Goal: Book appointment/travel/reservation

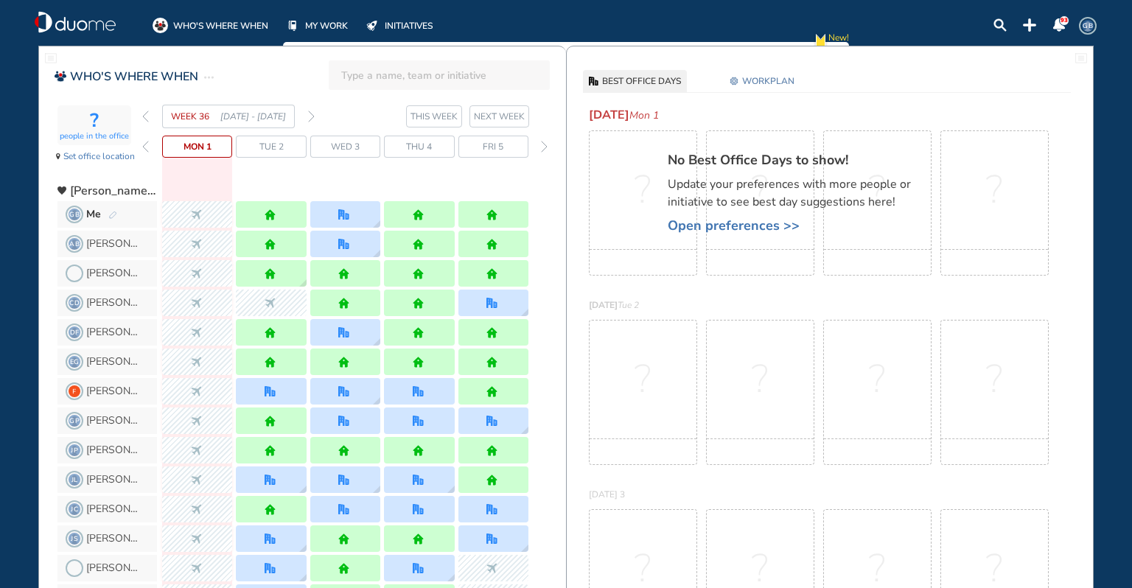
click at [312, 114] on img "forward week" at bounding box center [311, 117] width 7 height 12
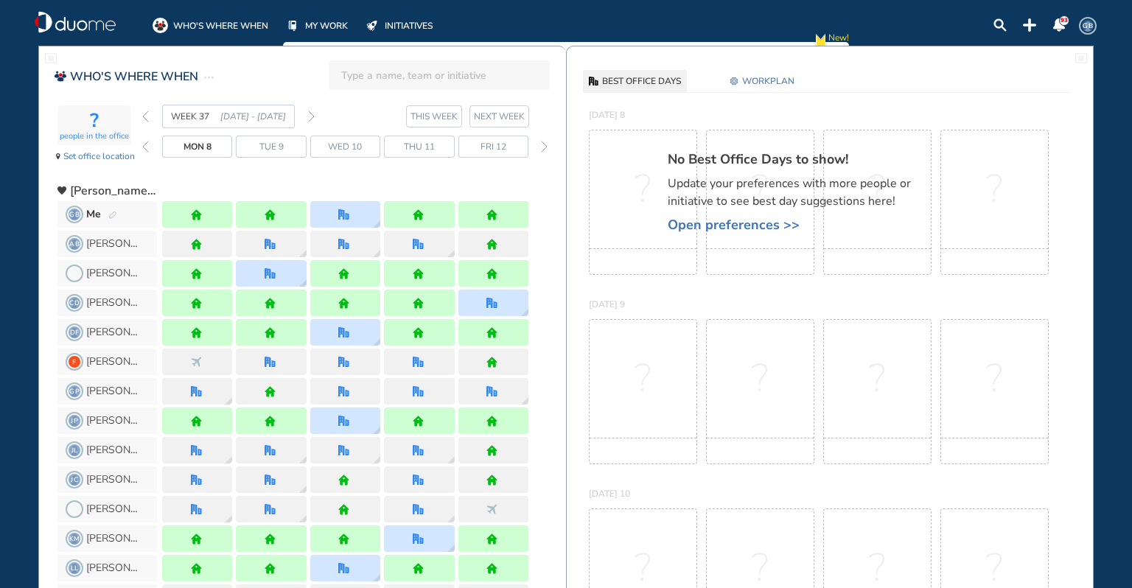
click at [314, 109] on div "WEEK 37 [DATE] - [DATE]" at bounding box center [228, 117] width 172 height 24
click at [312, 111] on img "forward week" at bounding box center [311, 117] width 7 height 12
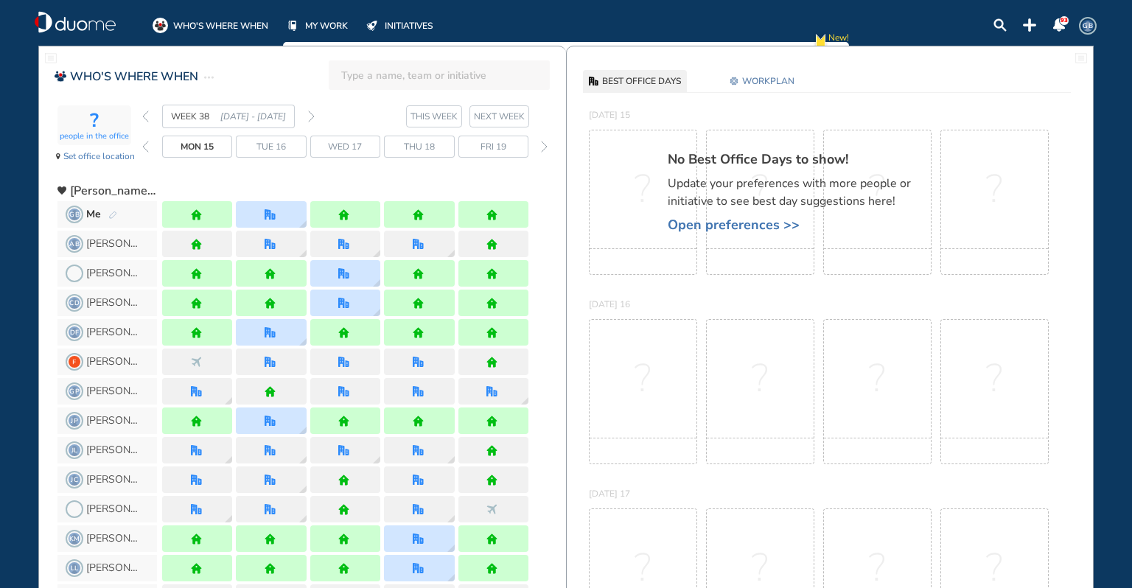
click at [312, 114] on img "forward week" at bounding box center [311, 117] width 7 height 12
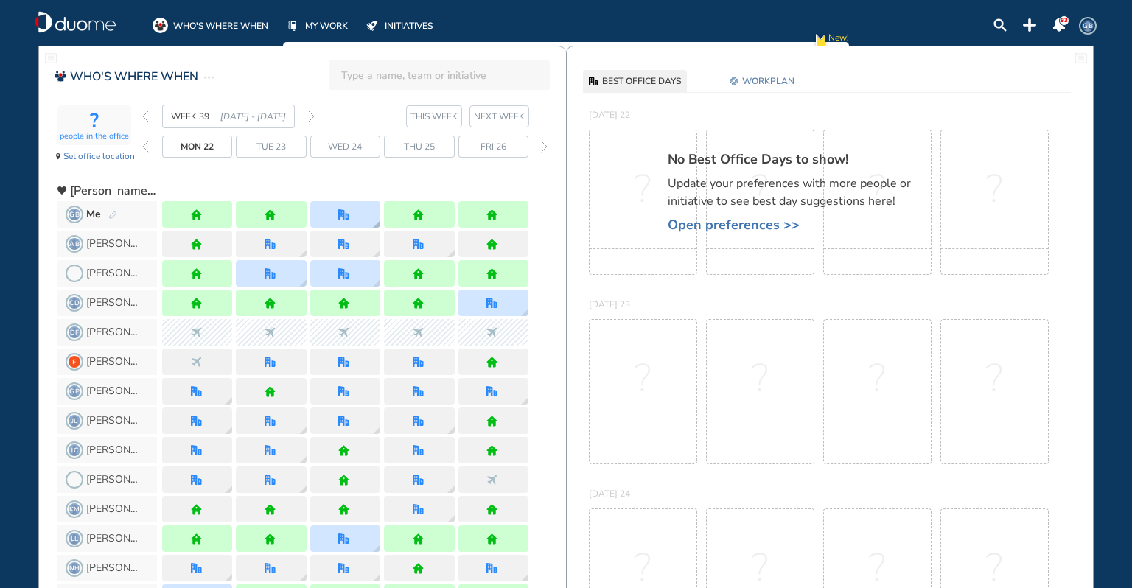
click at [362, 205] on div at bounding box center [345, 214] width 70 height 27
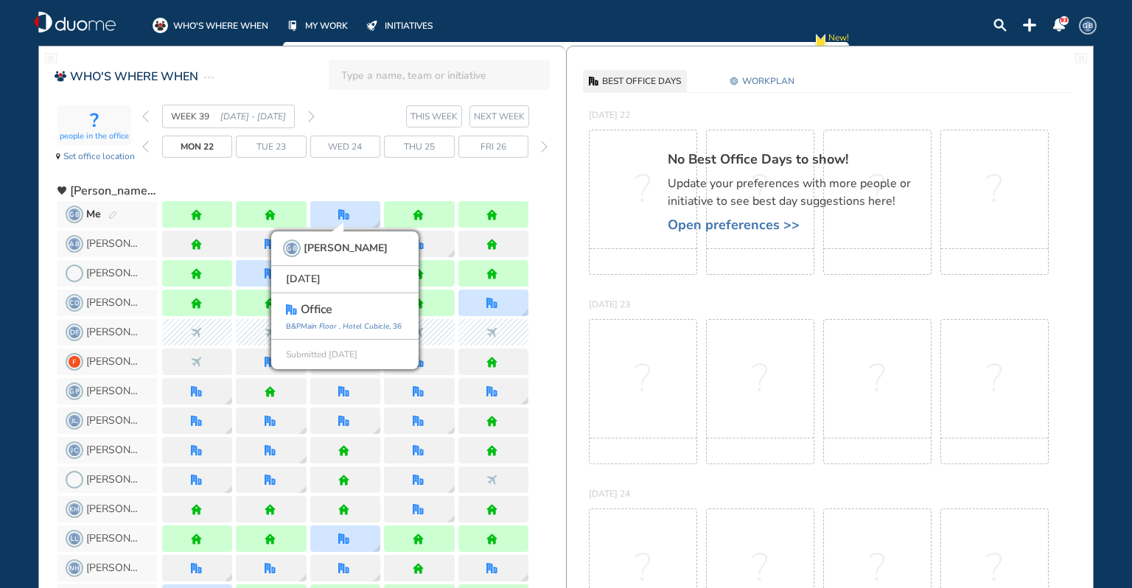
click at [312, 113] on img "forward week" at bounding box center [311, 117] width 7 height 12
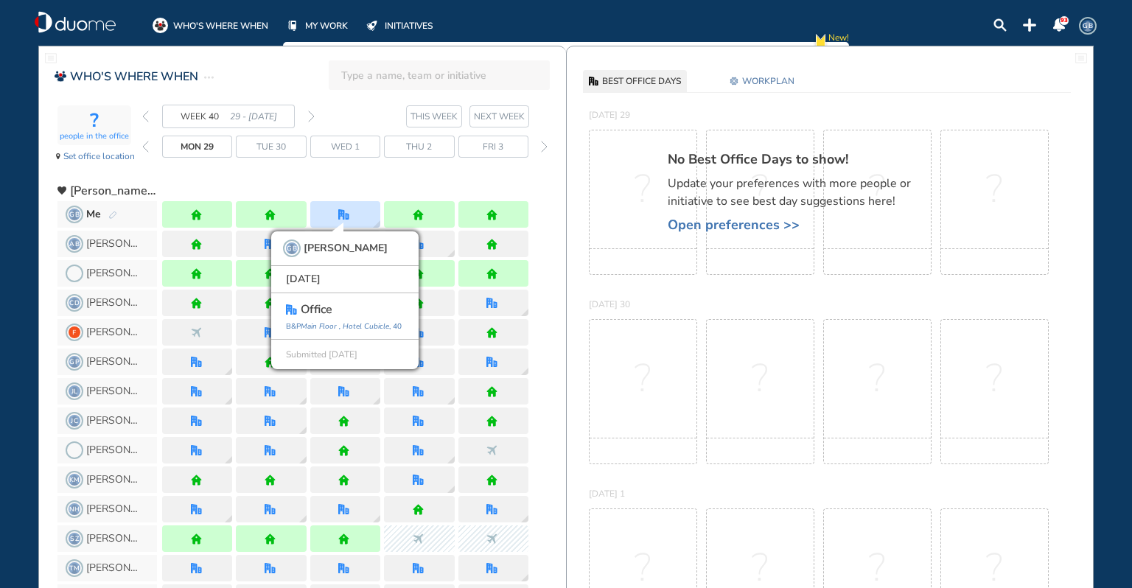
click at [292, 172] on div at bounding box center [345, 185] width 366 height 27
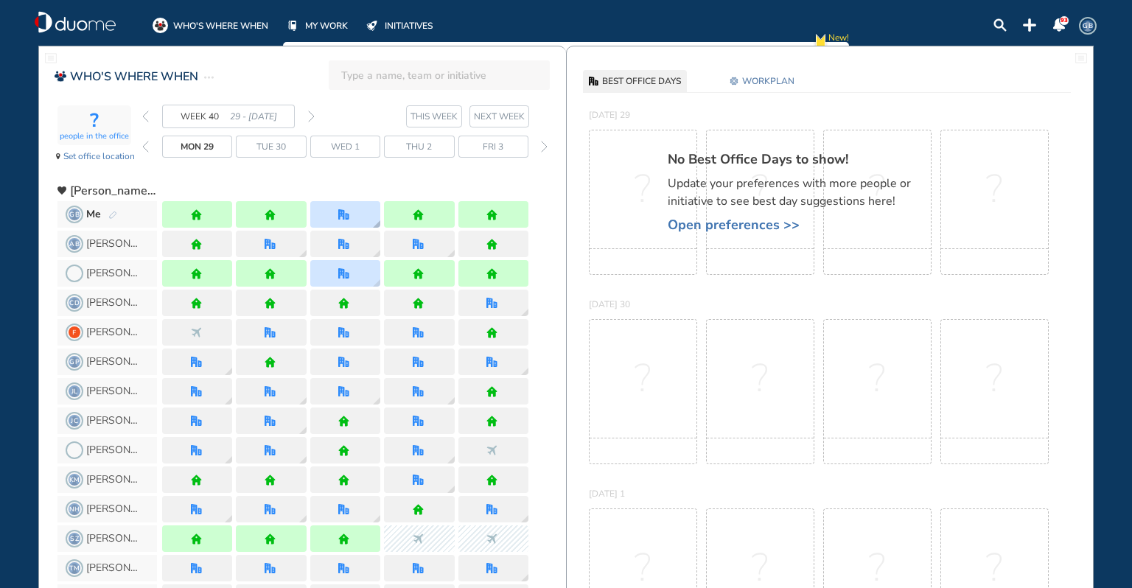
click at [348, 212] on img "office" at bounding box center [343, 214] width 11 height 11
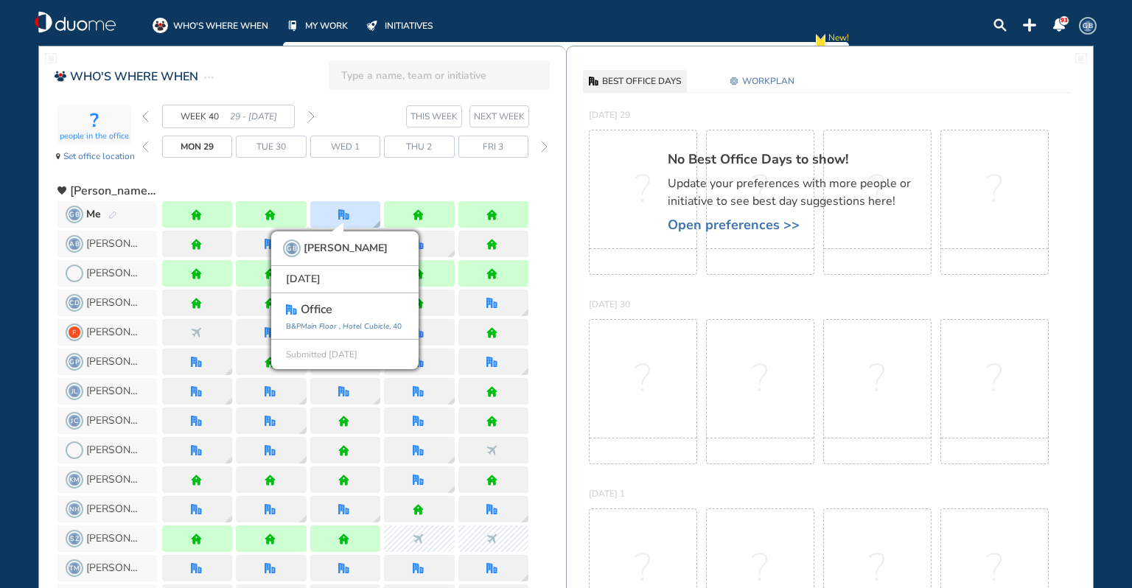
click at [348, 209] on img "office" at bounding box center [343, 214] width 11 height 11
click at [350, 177] on div at bounding box center [345, 185] width 366 height 27
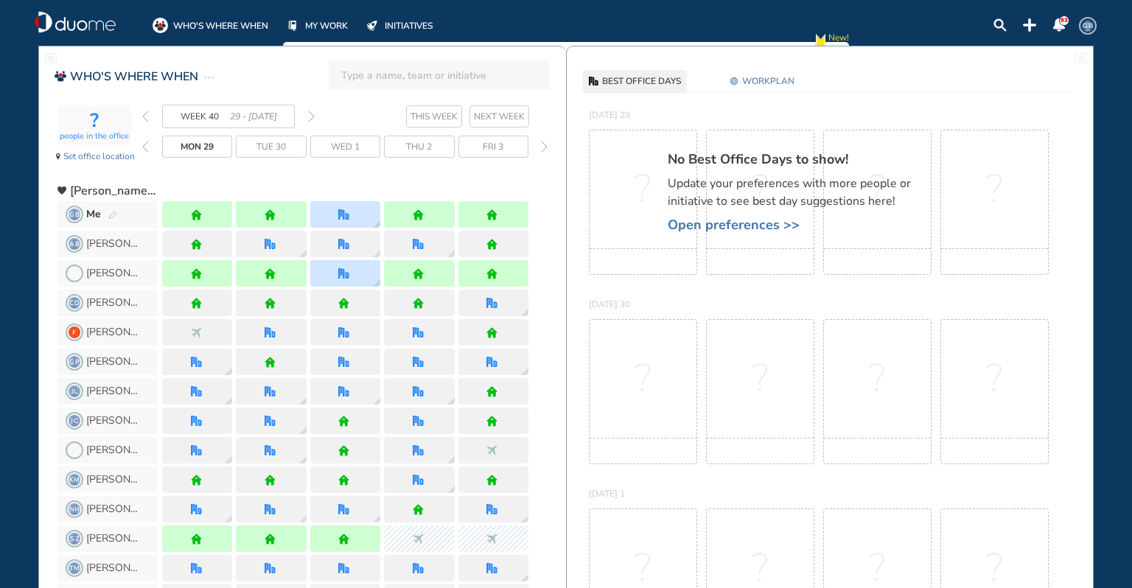
click at [1091, 22] on span "GB" at bounding box center [1088, 26] width 12 height 12
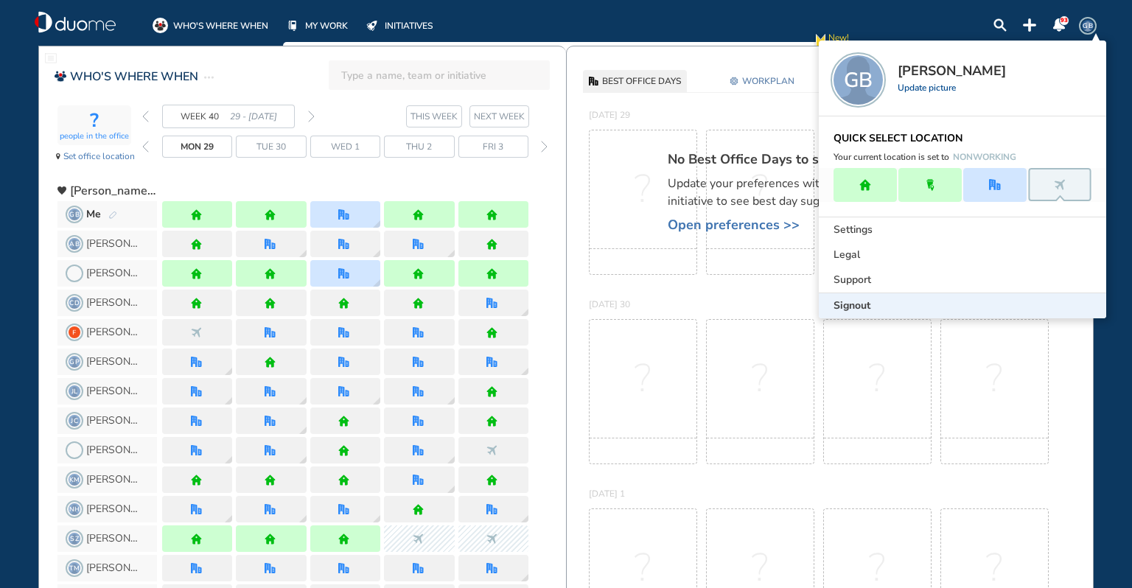
click at [912, 308] on div "Signout" at bounding box center [962, 305] width 287 height 25
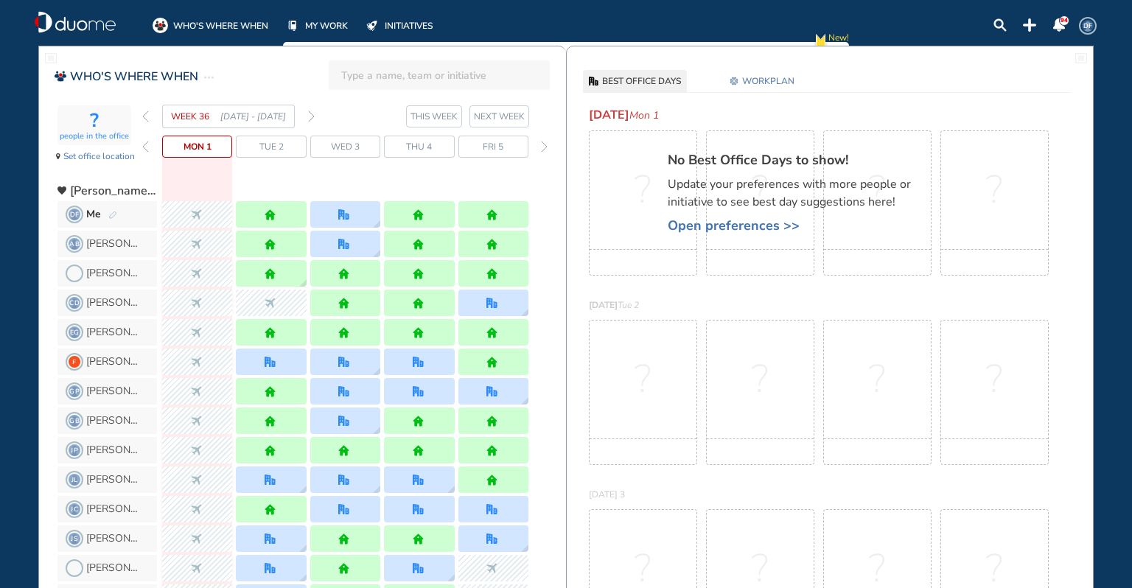
click at [311, 116] on img "forward week" at bounding box center [311, 117] width 7 height 12
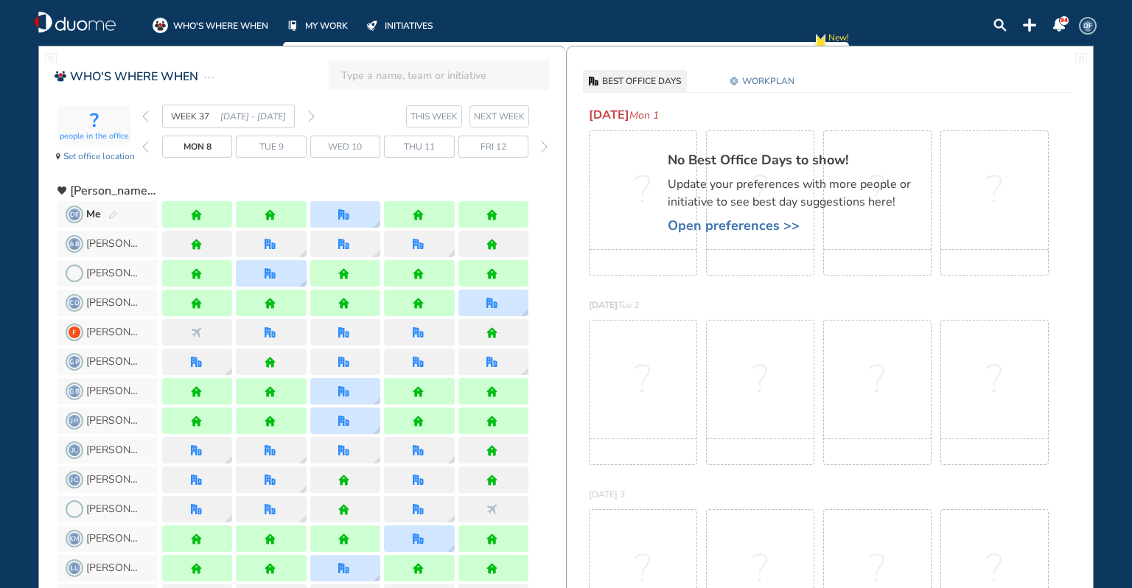
click at [311, 113] on img "forward week" at bounding box center [311, 117] width 7 height 12
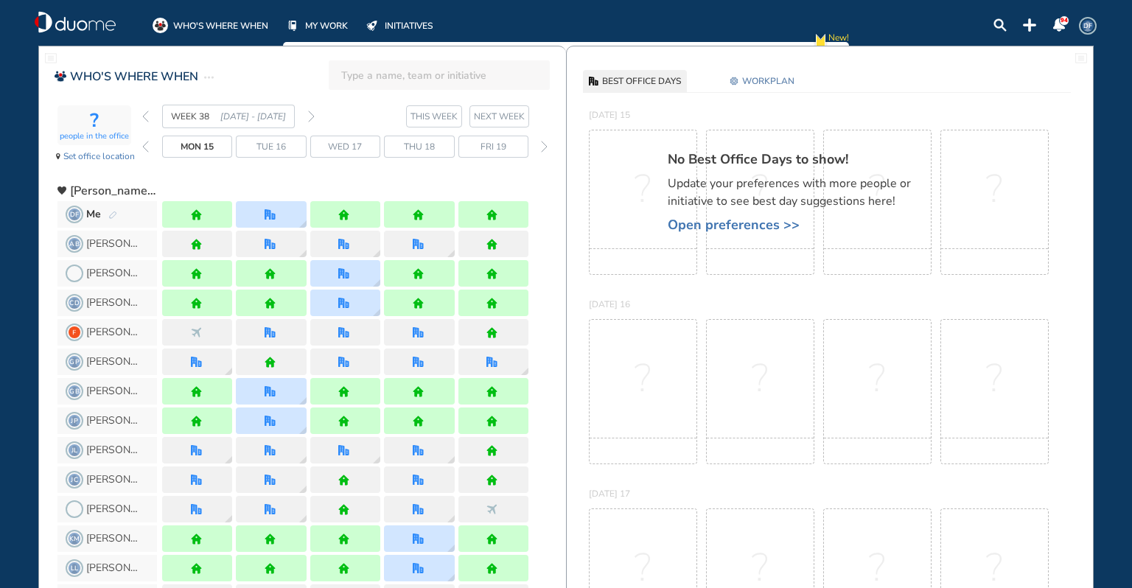
click at [311, 113] on img "forward week" at bounding box center [311, 117] width 7 height 12
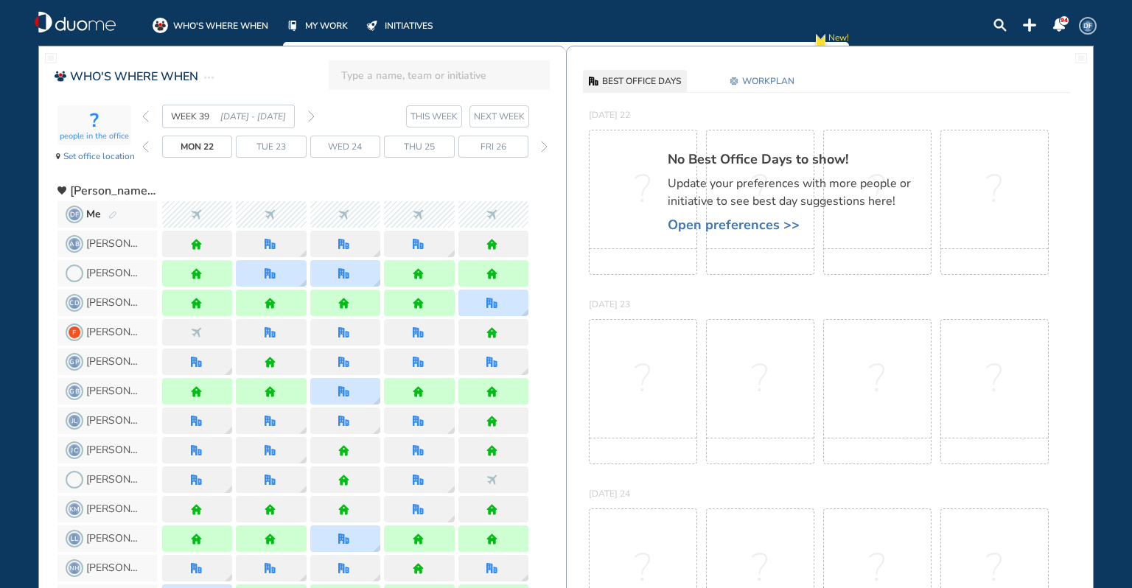
click at [311, 111] on img "forward week" at bounding box center [311, 117] width 7 height 12
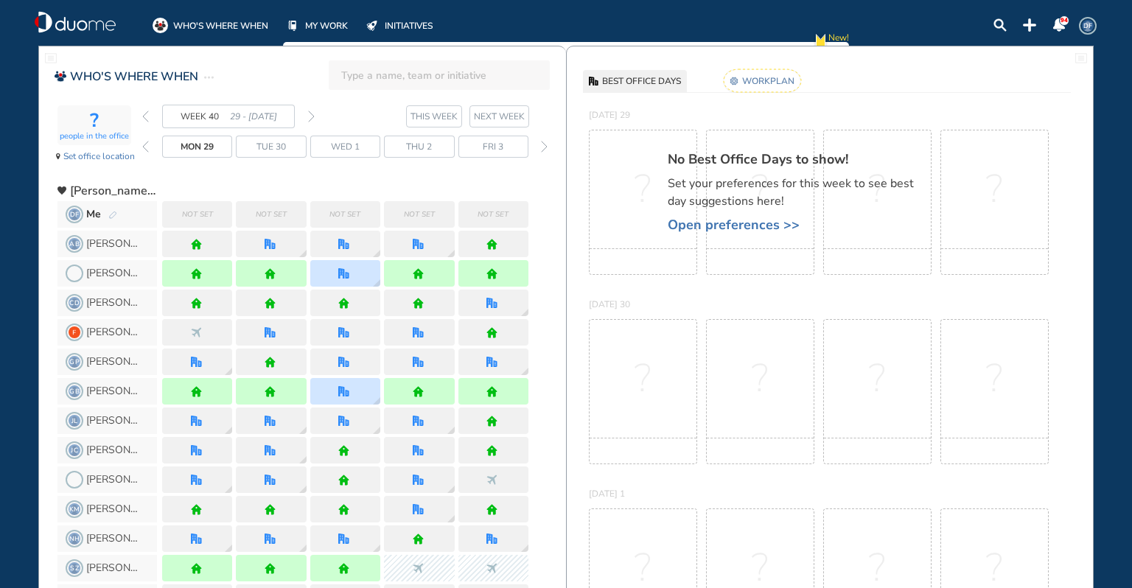
click at [115, 207] on div "Me" at bounding box center [101, 214] width 31 height 15
click at [108, 212] on img "pen-edit" at bounding box center [112, 216] width 9 height 10
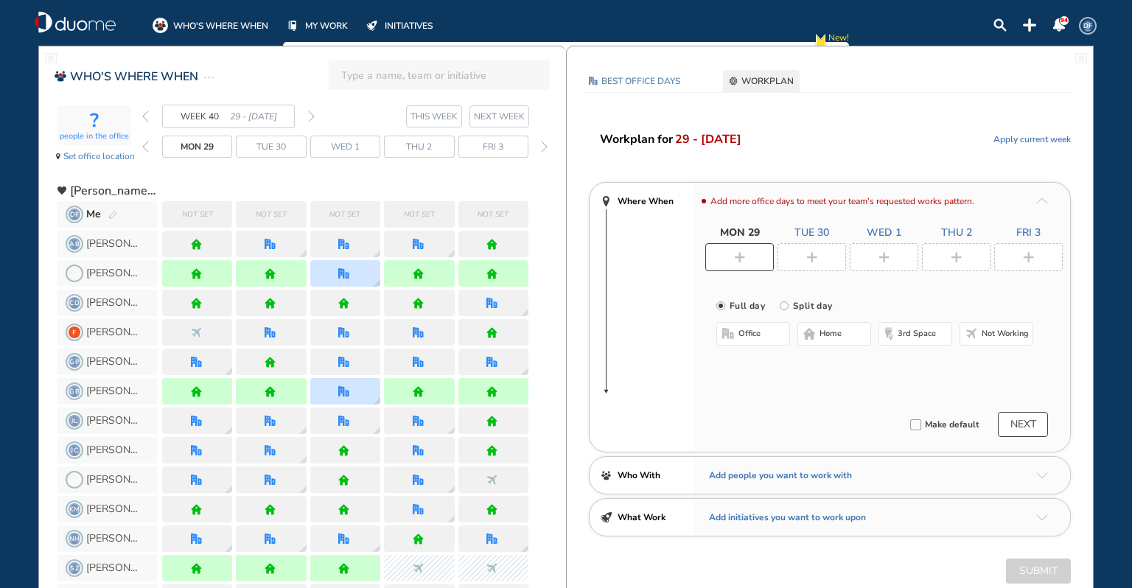
click at [756, 257] on div at bounding box center [739, 257] width 69 height 28
click at [827, 337] on span "home" at bounding box center [830, 334] width 22 height 12
click at [811, 259] on img "plus-rounded-bdbdbd" at bounding box center [811, 257] width 11 height 11
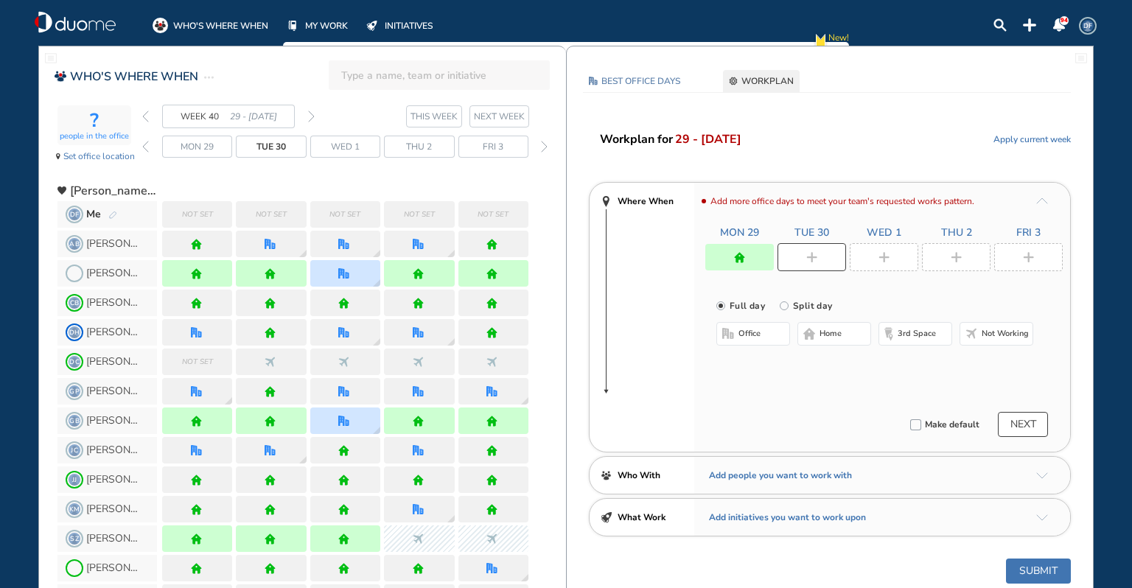
click at [840, 338] on span "home" at bounding box center [830, 334] width 22 height 12
click at [887, 256] on img "plus-rounded-bdbdbd" at bounding box center [883, 257] width 11 height 11
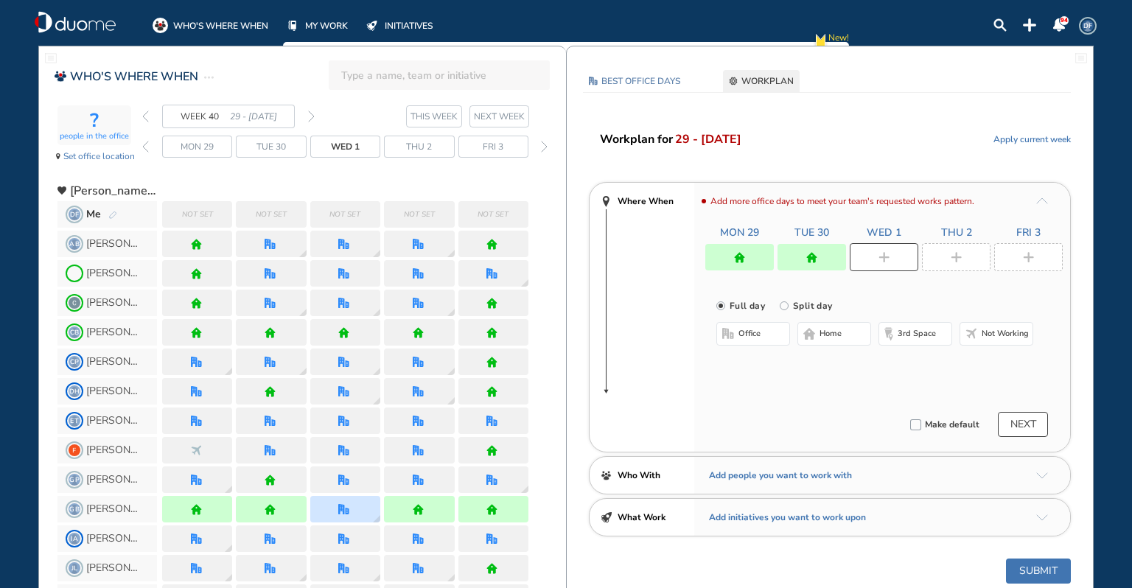
drag, startPoint x: 764, startPoint y: 335, endPoint x: 844, endPoint y: 307, distance: 84.1
click at [769, 332] on button "office" at bounding box center [753, 334] width 74 height 24
click at [952, 251] on div at bounding box center [956, 257] width 69 height 28
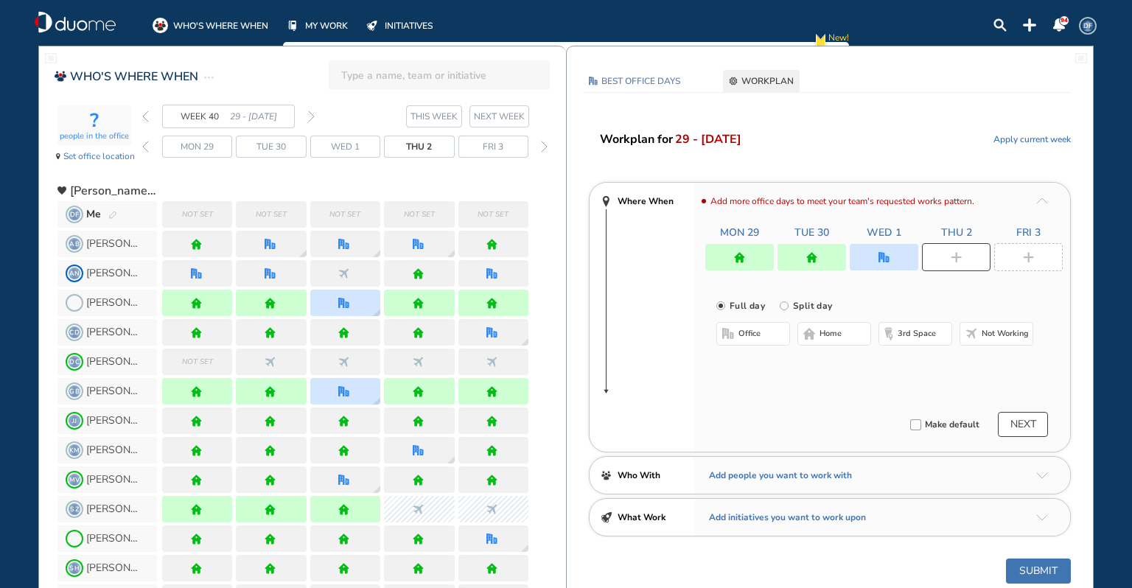
drag, startPoint x: 840, startPoint y: 335, endPoint x: 929, endPoint y: 301, distance: 95.1
click at [846, 332] on button "home" at bounding box center [834, 334] width 74 height 24
click at [1041, 254] on div at bounding box center [1028, 257] width 69 height 28
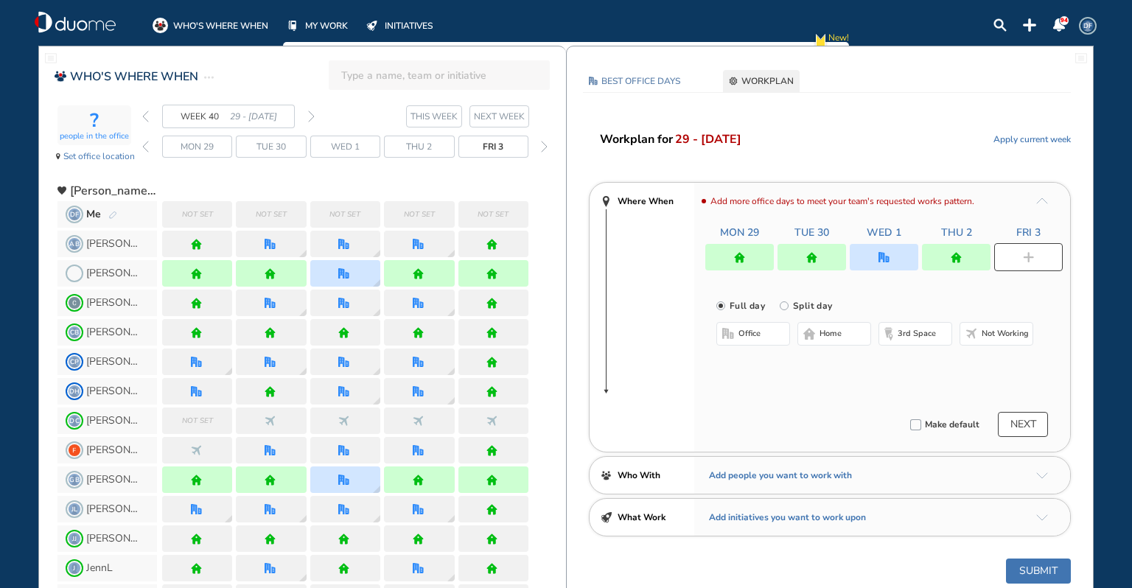
click at [850, 335] on button "home" at bounding box center [834, 334] width 74 height 24
click at [752, 335] on span "office" at bounding box center [749, 334] width 22 height 12
click at [769, 362] on button "Select location" at bounding box center [755, 363] width 59 height 15
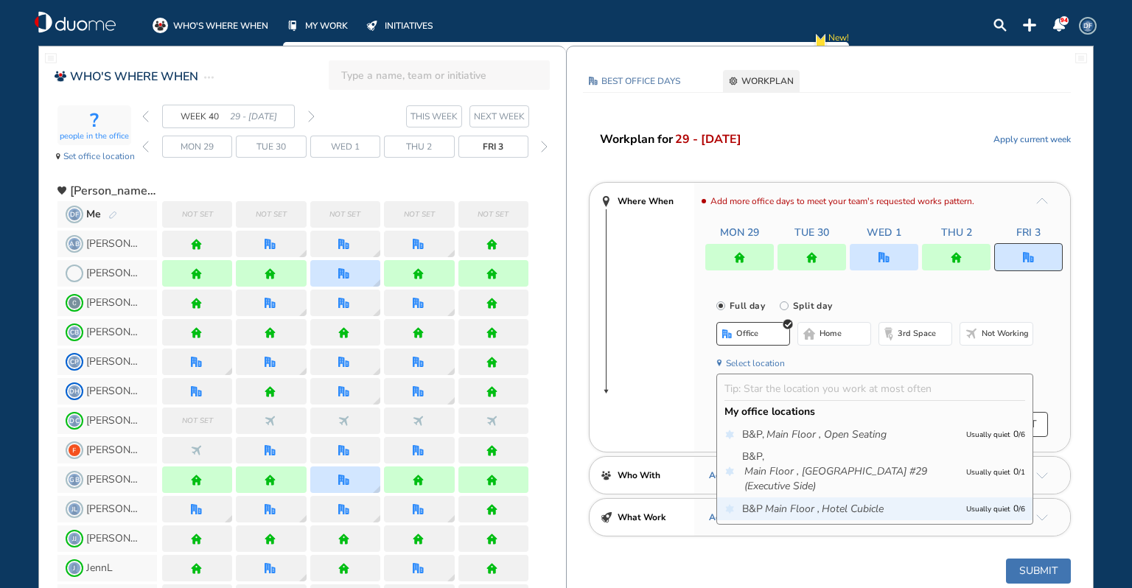
click at [867, 503] on icon "Hotel Cubicle" at bounding box center [853, 509] width 62 height 15
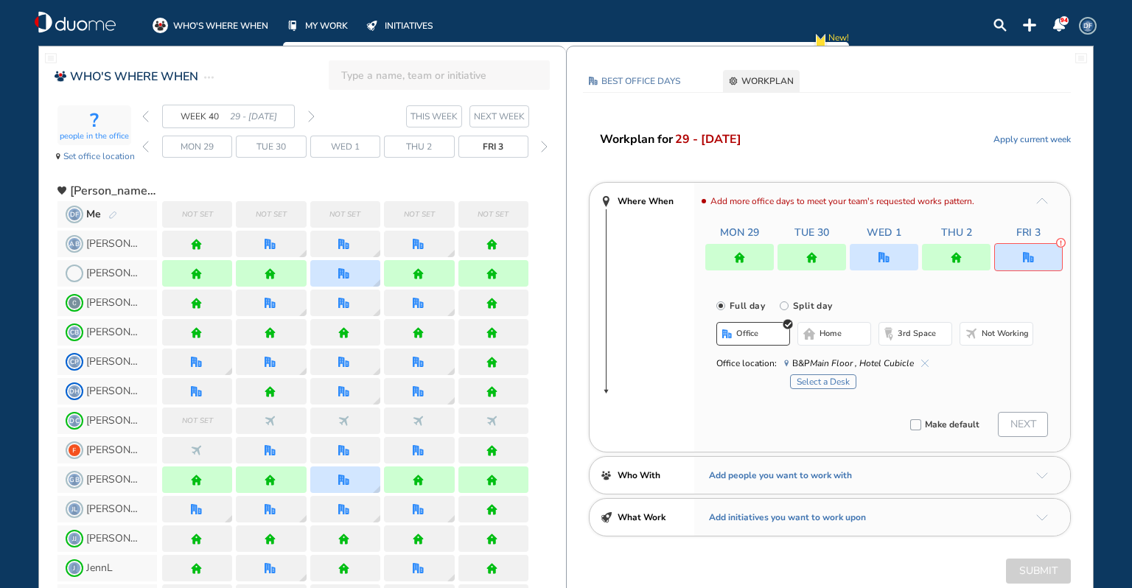
click at [838, 377] on button "Select a Desk" at bounding box center [823, 381] width 66 height 15
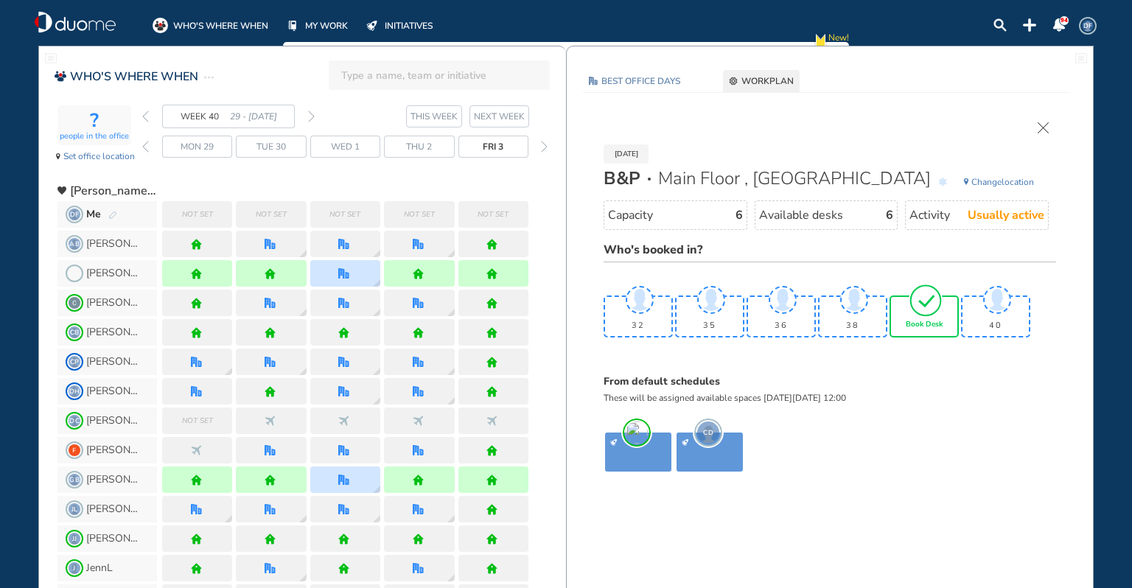
click at [935, 312] on img "tick-rounded-outline" at bounding box center [926, 300] width 34 height 35
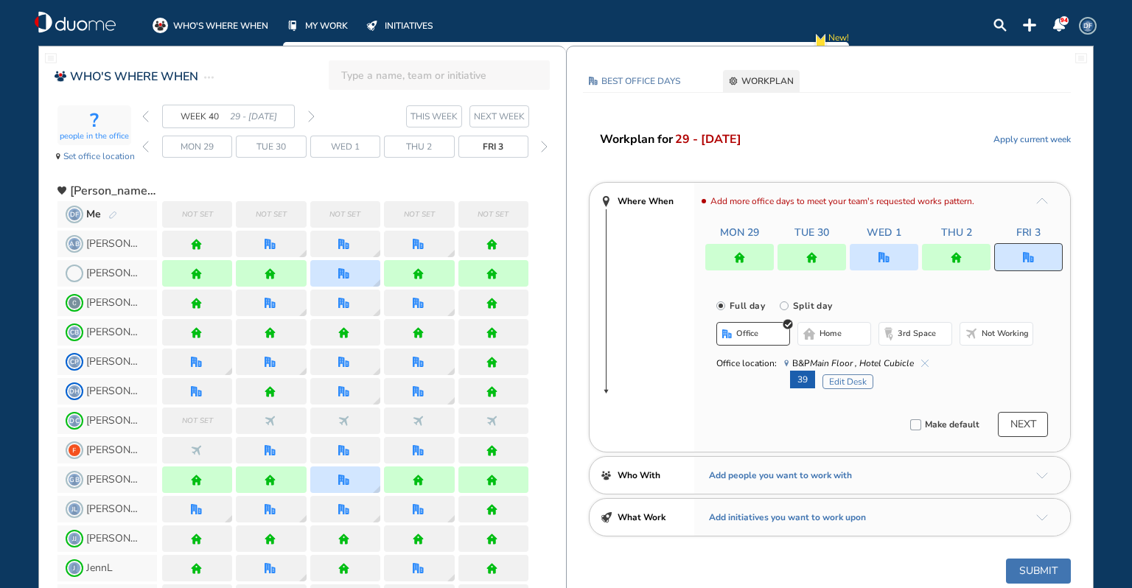
click at [1031, 418] on button "NEXT" at bounding box center [1023, 424] width 50 height 25
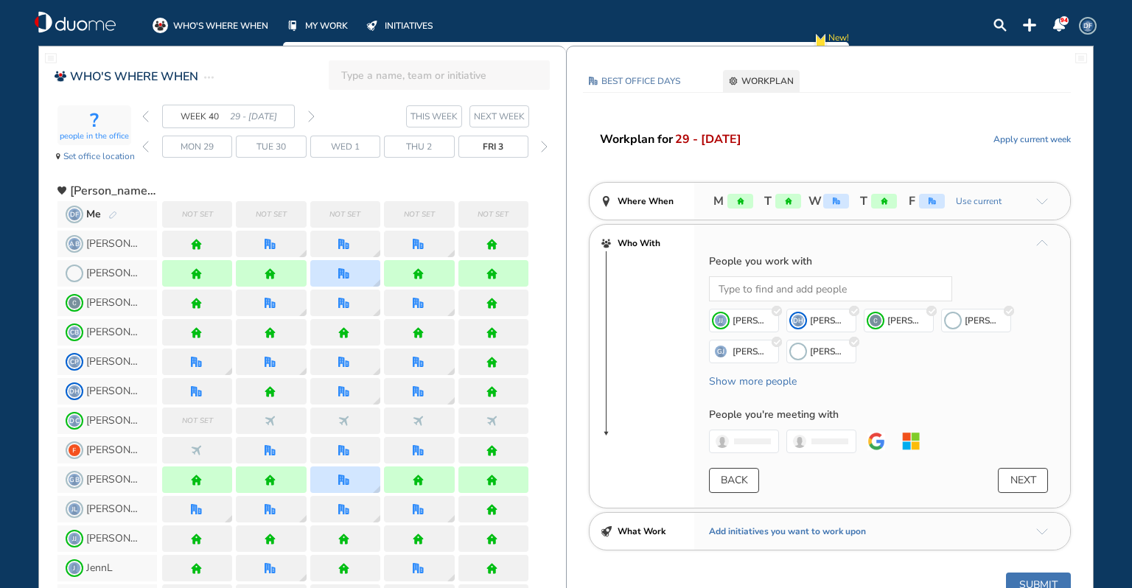
click at [1041, 584] on button "Submit" at bounding box center [1038, 585] width 65 height 25
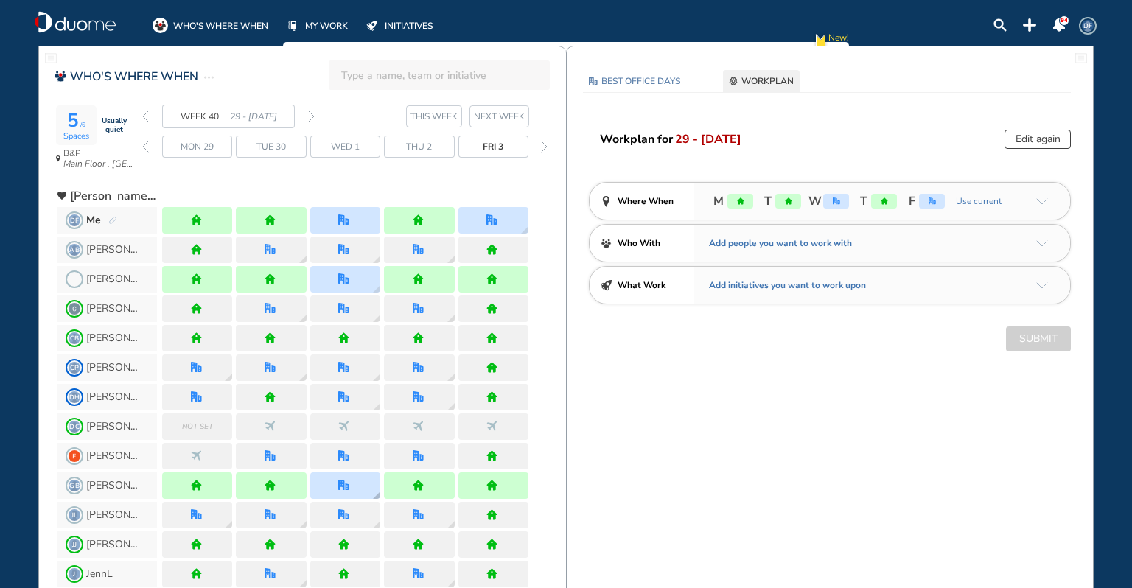
click at [339, 485] on img "office" at bounding box center [343, 485] width 11 height 11
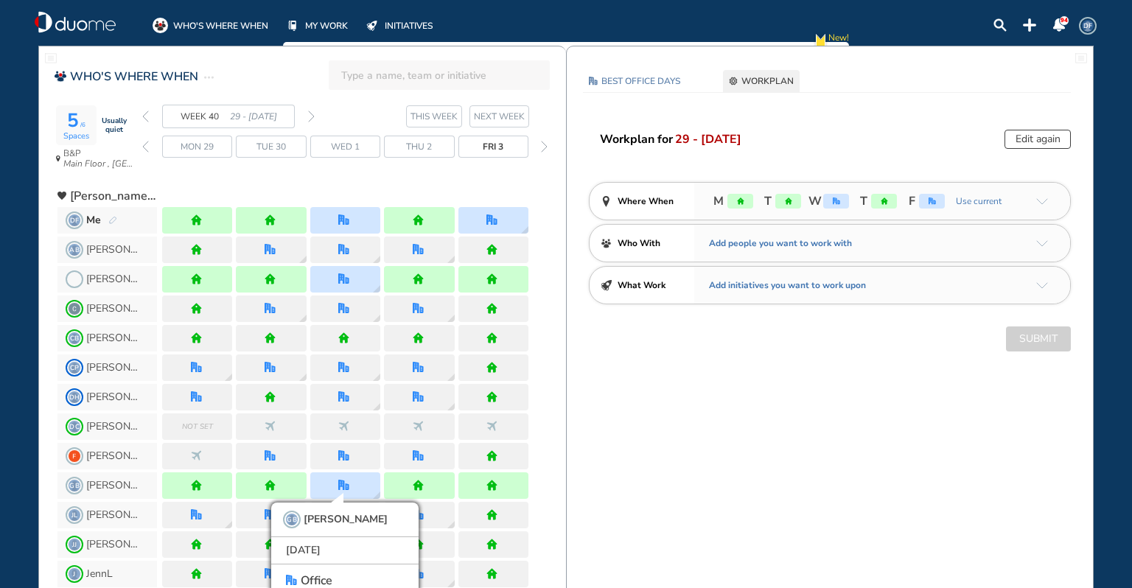
click at [1085, 22] on span "DF" at bounding box center [1088, 26] width 12 height 12
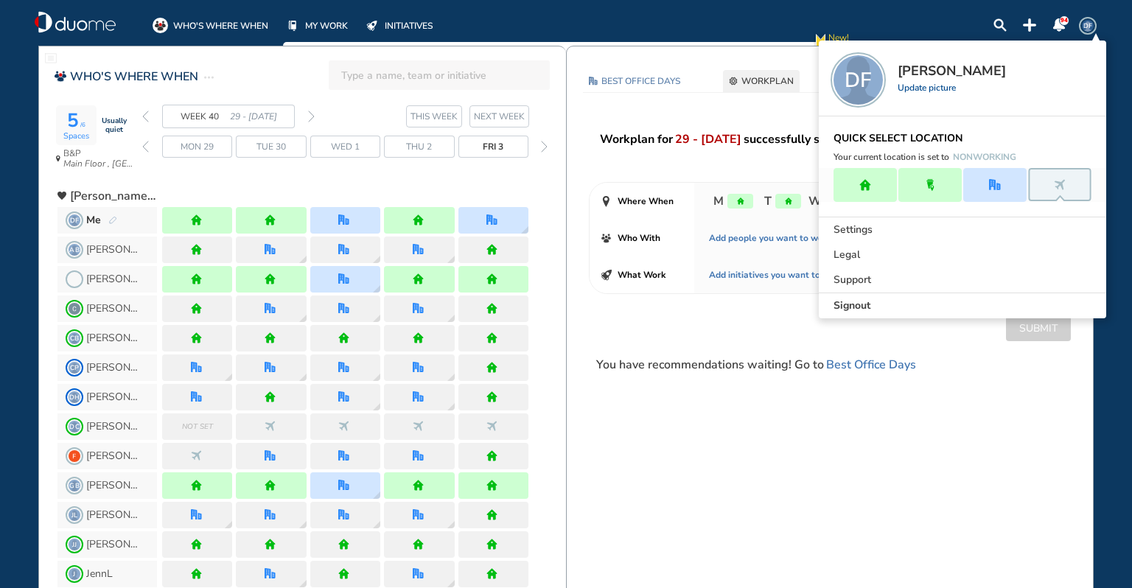
drag, startPoint x: 874, startPoint y: 305, endPoint x: 890, endPoint y: 275, distance: 34.3
click at [877, 298] on div "Signout" at bounding box center [962, 305] width 287 height 25
